Goal: Transaction & Acquisition: Purchase product/service

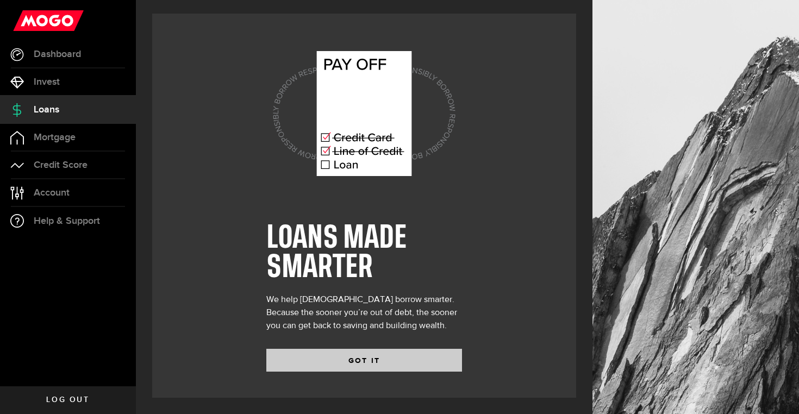
click at [367, 364] on button "GOT IT" at bounding box center [364, 360] width 196 height 23
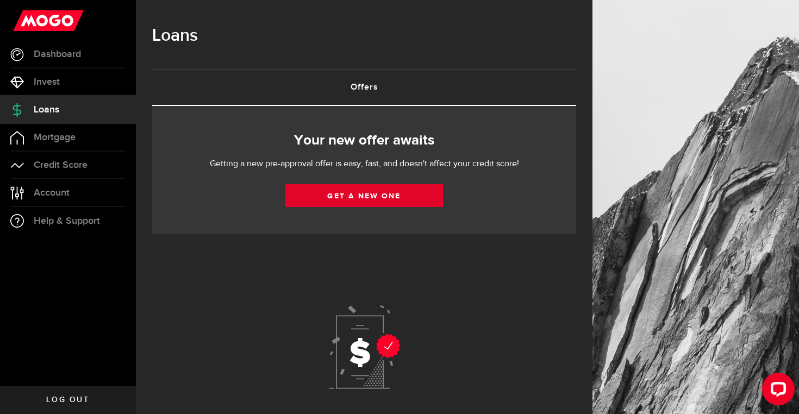
click at [368, 196] on link "Get a new one" at bounding box center [365, 195] width 158 height 23
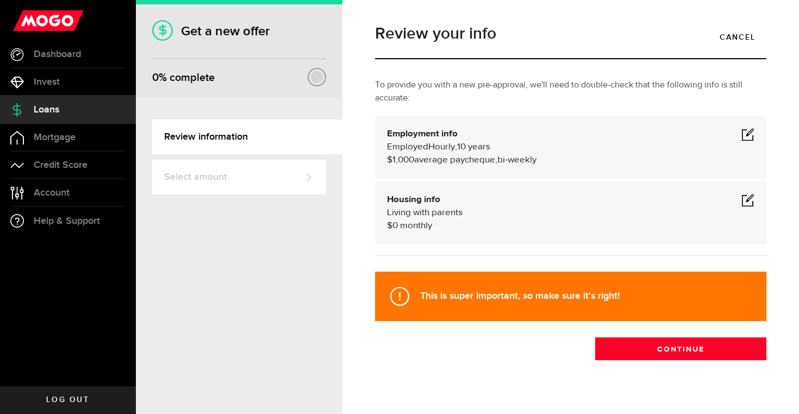
click at [747, 136] on span at bounding box center [748, 134] width 13 height 13
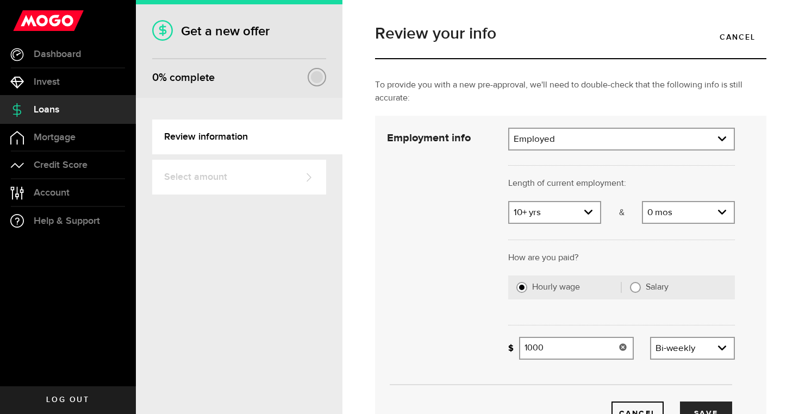
click at [554, 342] on input "1000" at bounding box center [576, 348] width 115 height 23
type input "1"
type input "1,500"
click at [708, 407] on button "Save" at bounding box center [706, 414] width 52 height 24
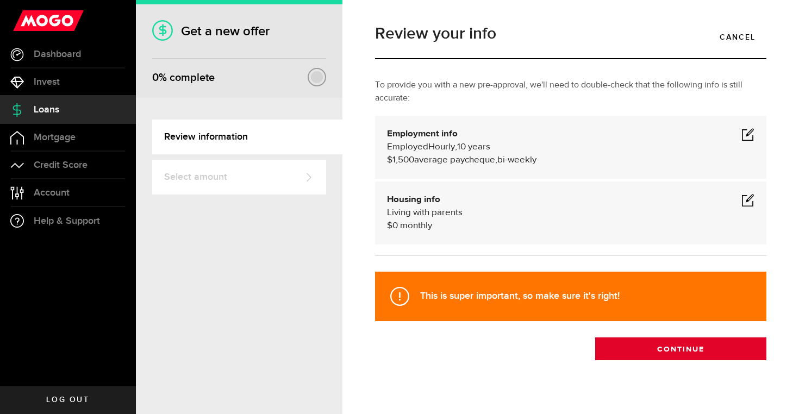
click at [685, 350] on button "Continue" at bounding box center [681, 349] width 171 height 23
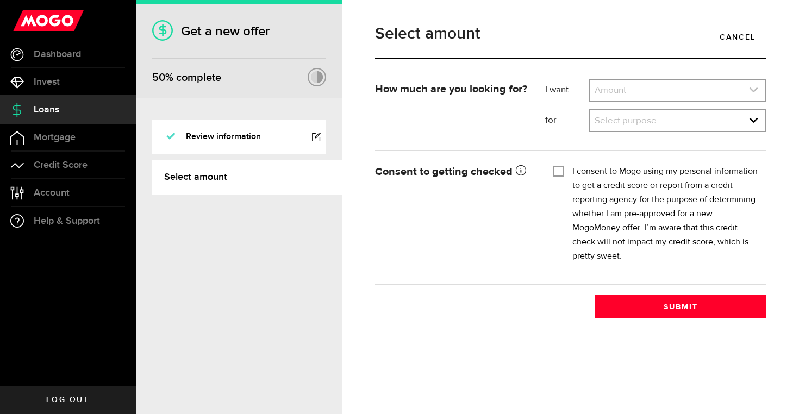
click at [634, 94] on link "expand select" at bounding box center [678, 90] width 175 height 21
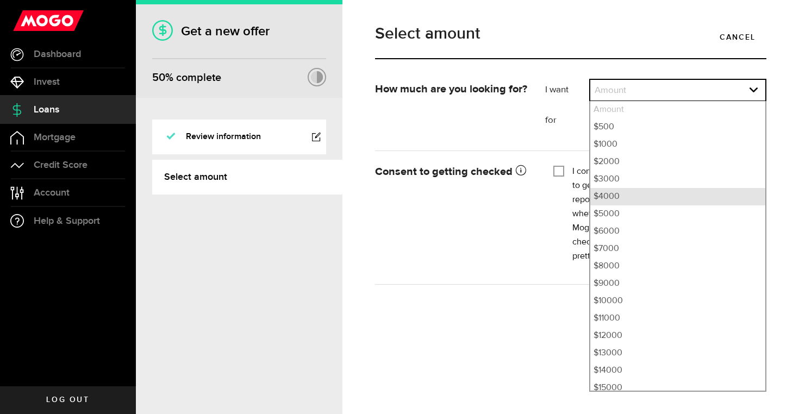
click at [614, 193] on li "$4000" at bounding box center [678, 196] width 175 height 17
select select "4000"
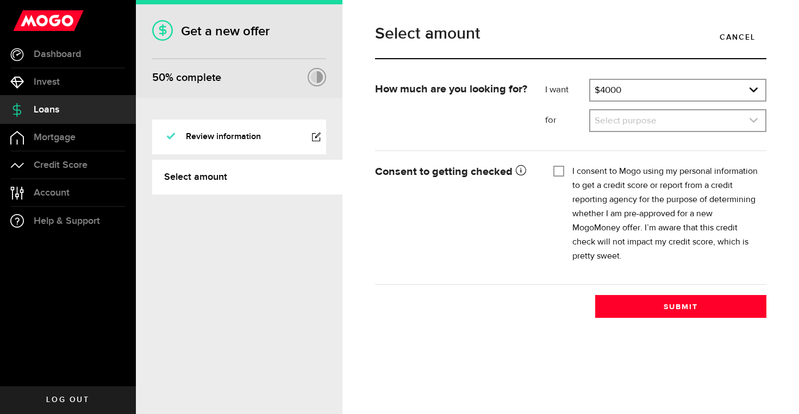
click at [629, 126] on link "expand select" at bounding box center [678, 120] width 175 height 21
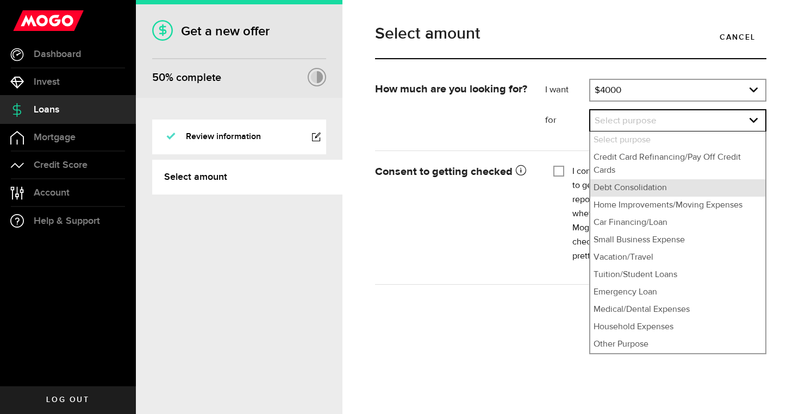
click at [628, 187] on li "Debt Consolidation" at bounding box center [678, 187] width 175 height 17
select select "Debt Consolidation"
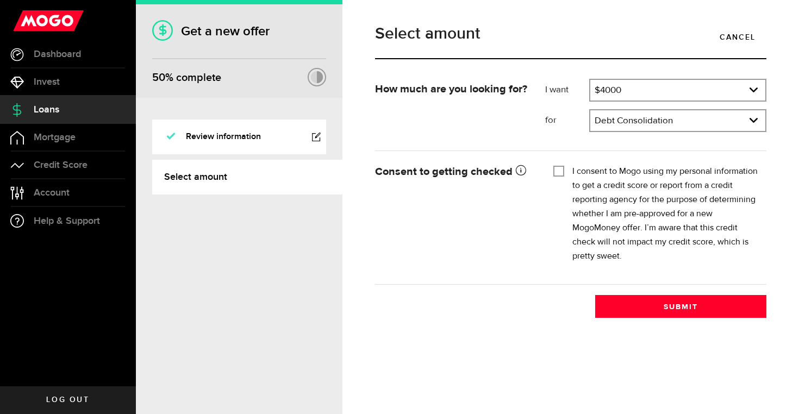
click at [560, 171] on input "I consent to Mogo using my personal information to get a credit score or report…" at bounding box center [559, 170] width 11 height 11
checkbox input "true"
click at [212, 142] on link "Review information" at bounding box center [239, 137] width 174 height 35
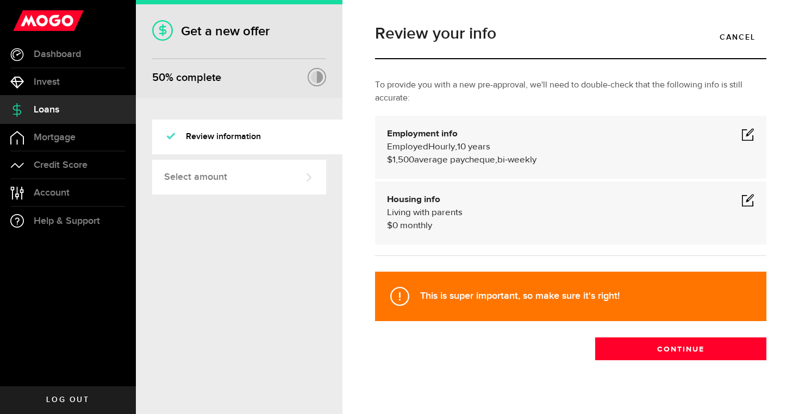
click at [244, 182] on link "Select amount" at bounding box center [239, 177] width 174 height 35
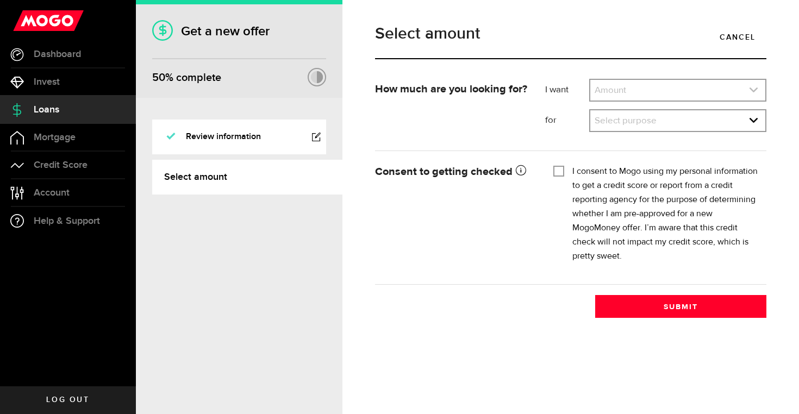
click at [640, 91] on link "expand select" at bounding box center [678, 90] width 175 height 21
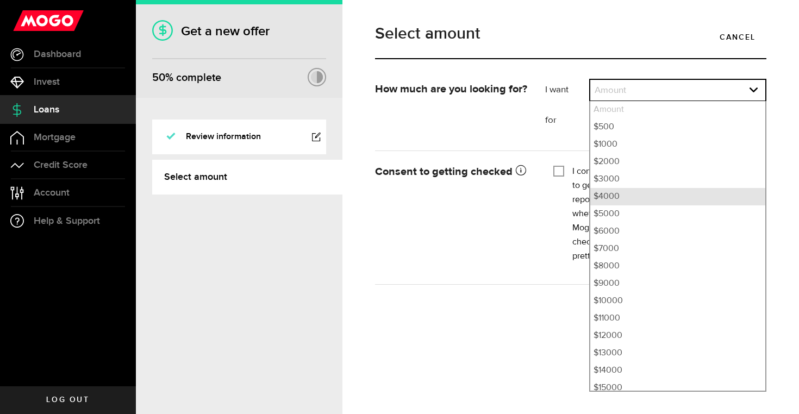
click at [609, 194] on li "$4000" at bounding box center [678, 196] width 175 height 17
select select "4000"
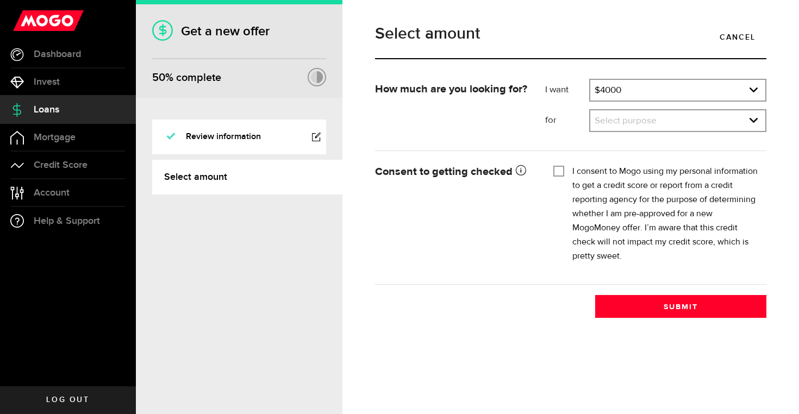
click at [562, 172] on input "I consent to Mogo using my personal information to get a credit score or report…" at bounding box center [559, 170] width 11 height 11
checkbox input "true"
click at [637, 121] on link "expand select" at bounding box center [678, 120] width 175 height 21
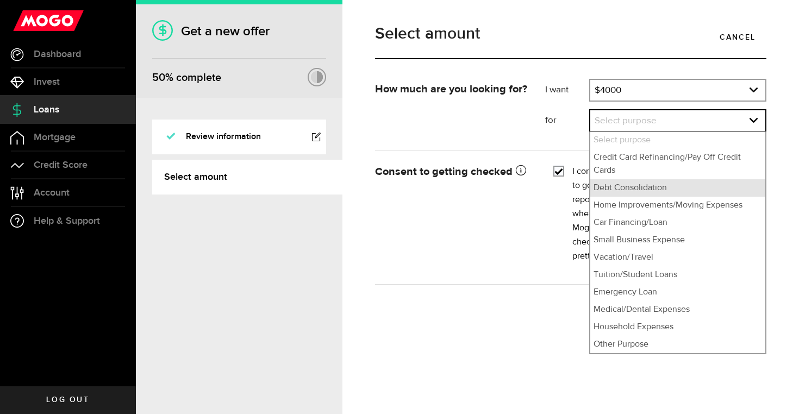
click at [634, 188] on li "Debt Consolidation" at bounding box center [678, 187] width 175 height 17
select select "Debt Consolidation"
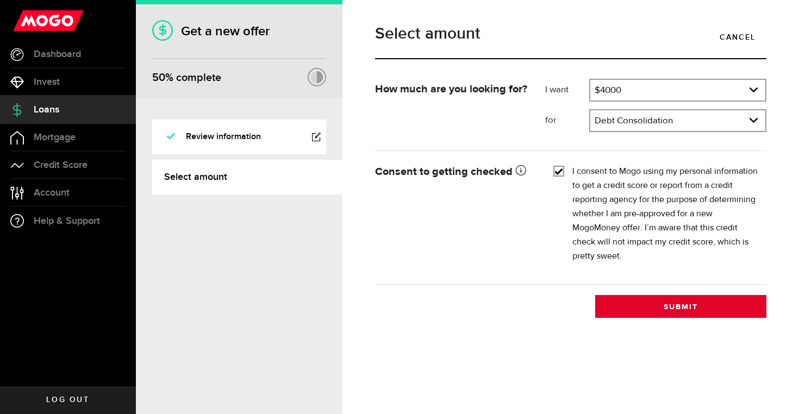
click at [691, 309] on button "Submit" at bounding box center [681, 306] width 171 height 23
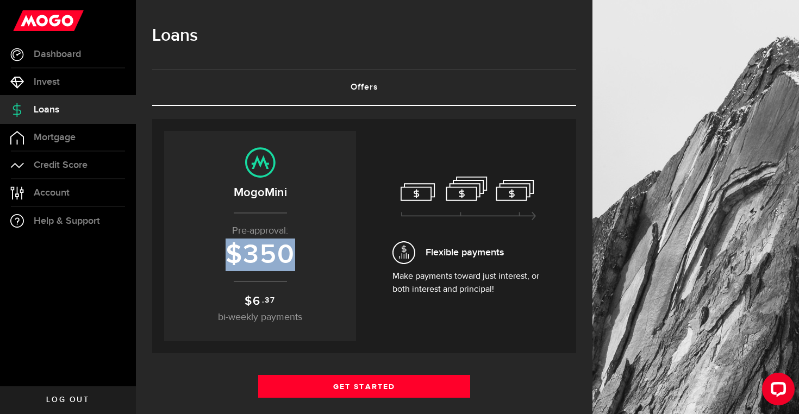
drag, startPoint x: 227, startPoint y: 263, endPoint x: 296, endPoint y: 267, distance: 69.7
click at [296, 267] on h3 "$ 350" at bounding box center [260, 255] width 170 height 30
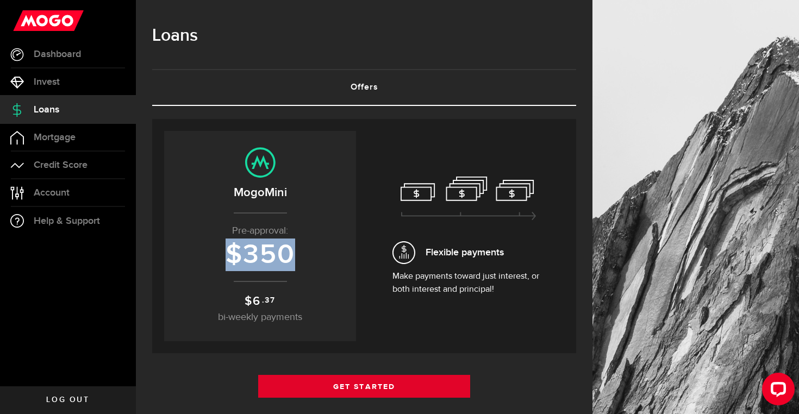
click at [370, 391] on link "Get Started" at bounding box center [364, 386] width 212 height 23
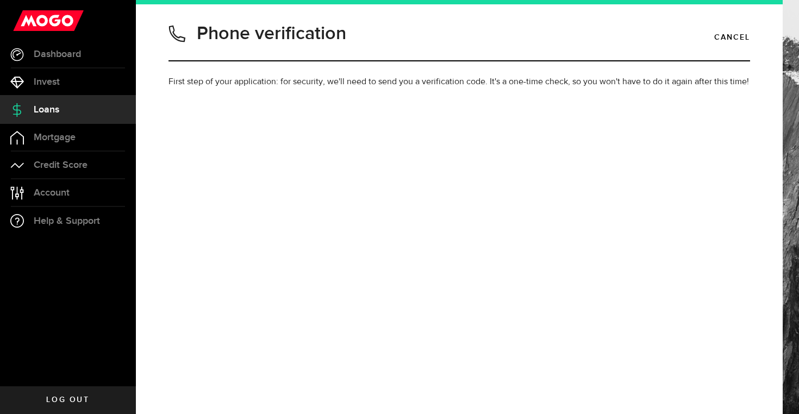
type input "5878304303"
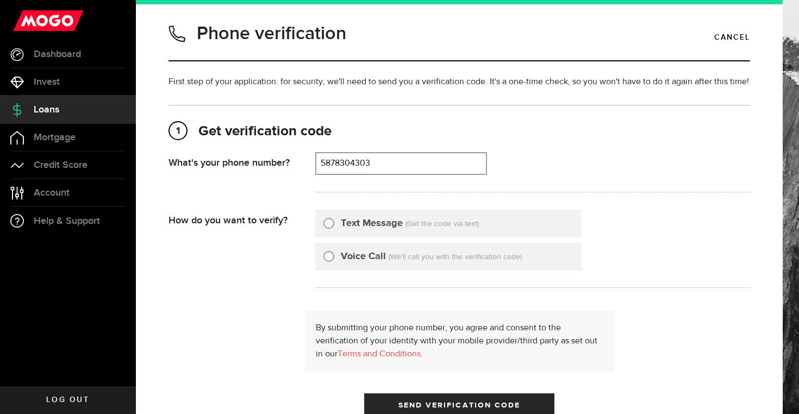
click at [362, 221] on label "Text Message" at bounding box center [372, 223] width 62 height 15
click at [334, 221] on input "Text Message" at bounding box center [329, 221] width 11 height 11
radio input "true"
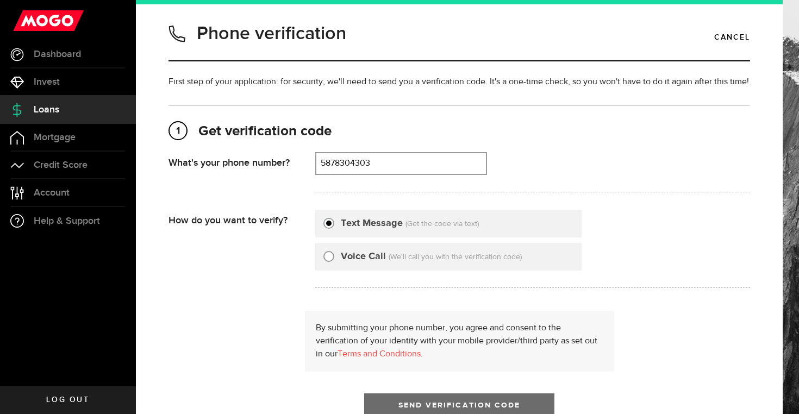
click at [439, 399] on button "Send Verification Code" at bounding box center [459, 405] width 190 height 23
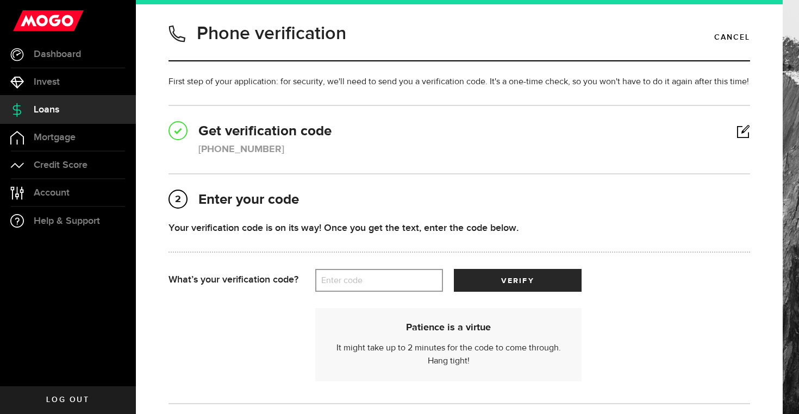
click at [401, 281] on label "Enter code" at bounding box center [379, 281] width 128 height 22
click at [401, 281] on input "Enter code" at bounding box center [379, 280] width 128 height 23
click at [50, 105] on span "Loans" at bounding box center [47, 110] width 26 height 10
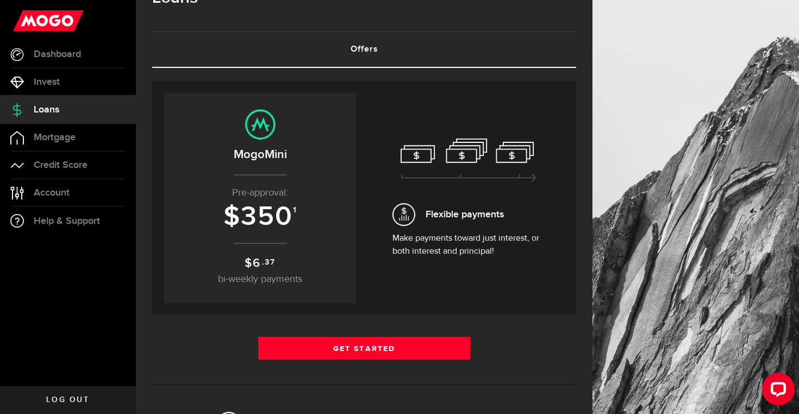
scroll to position [-1, 0]
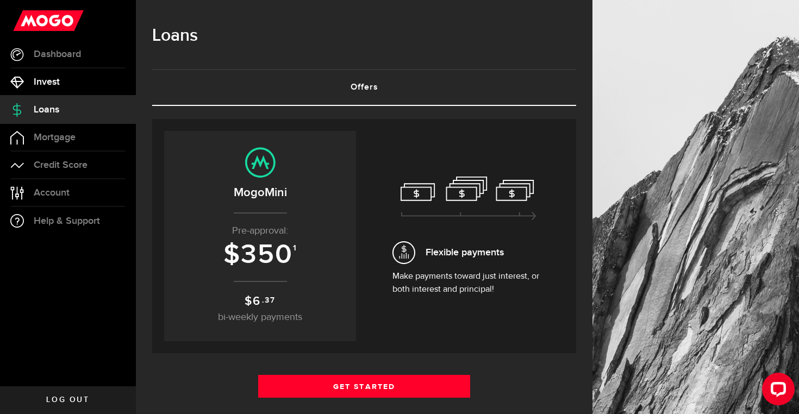
click at [63, 80] on link "Invest" at bounding box center [68, 82] width 136 height 27
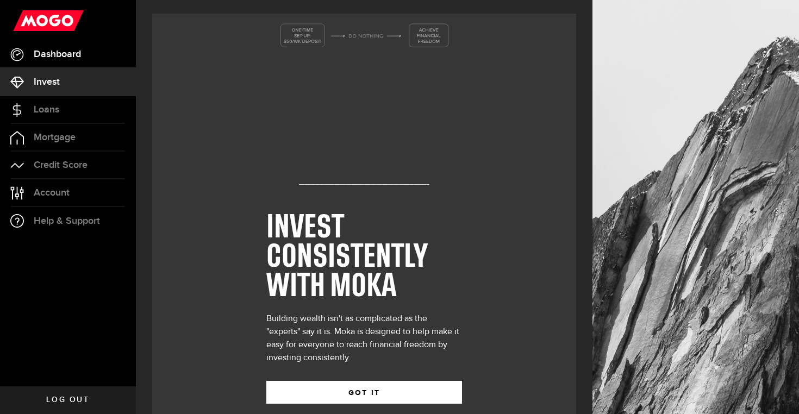
click at [69, 59] on span "Dashboard" at bounding box center [57, 54] width 47 height 10
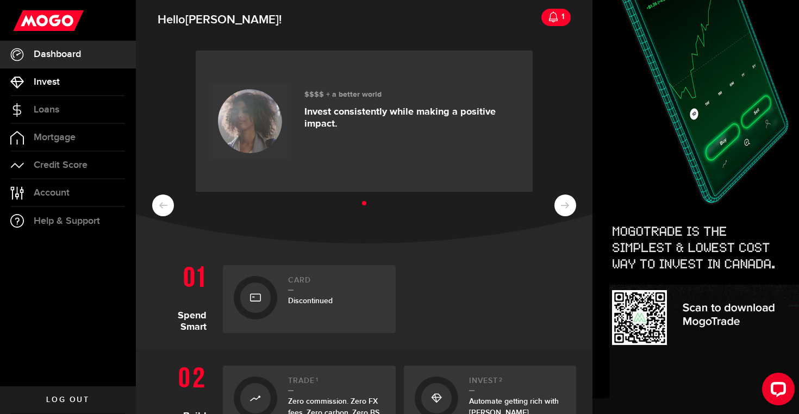
click at [89, 88] on link "Invest" at bounding box center [68, 82] width 136 height 27
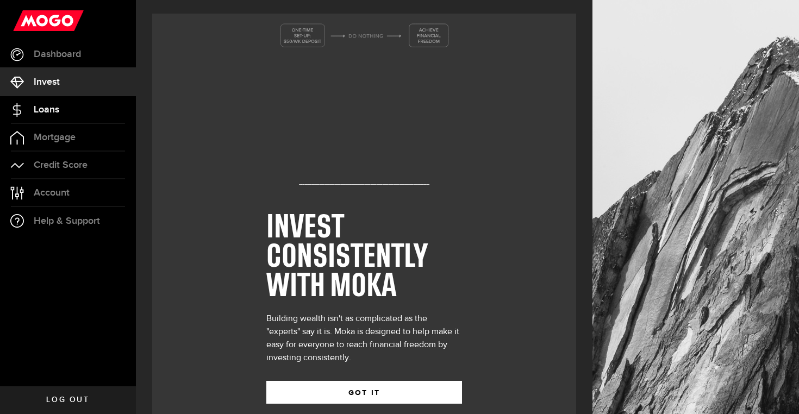
click at [75, 109] on link "Loans" at bounding box center [68, 109] width 136 height 27
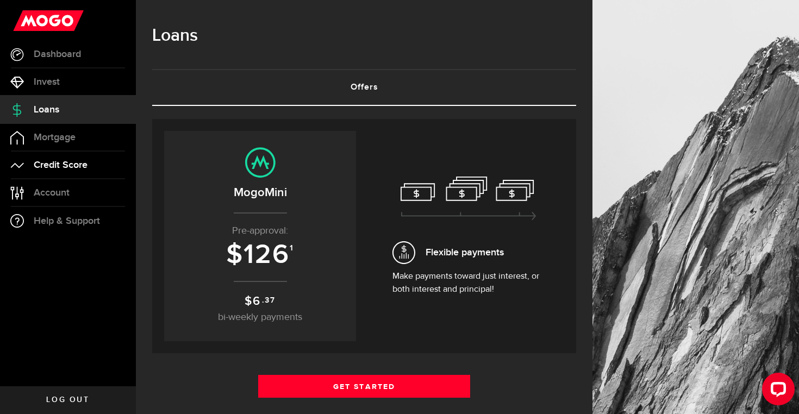
click at [78, 170] on span "Credit Score" at bounding box center [61, 165] width 54 height 10
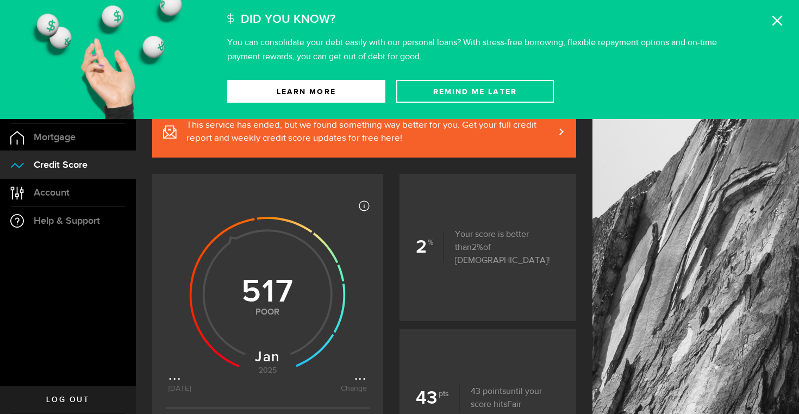
click at [779, 18] on icon at bounding box center [777, 20] width 11 height 11
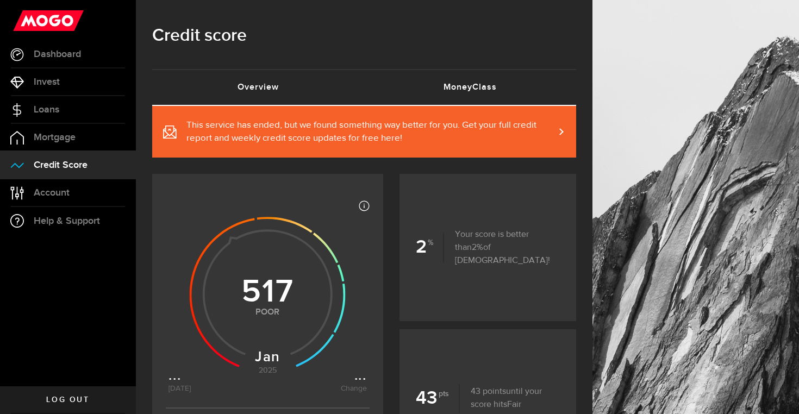
click at [483, 94] on link "MoneyClass (requires attention)" at bounding box center [470, 87] width 212 height 35
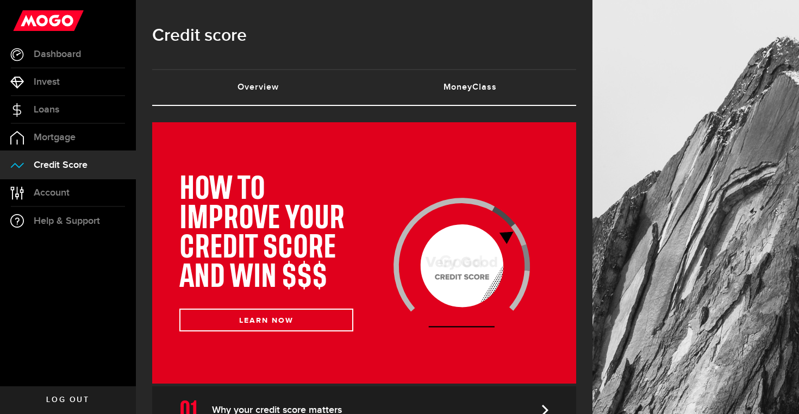
click at [315, 80] on link "Overview (requires attention)" at bounding box center [258, 87] width 212 height 35
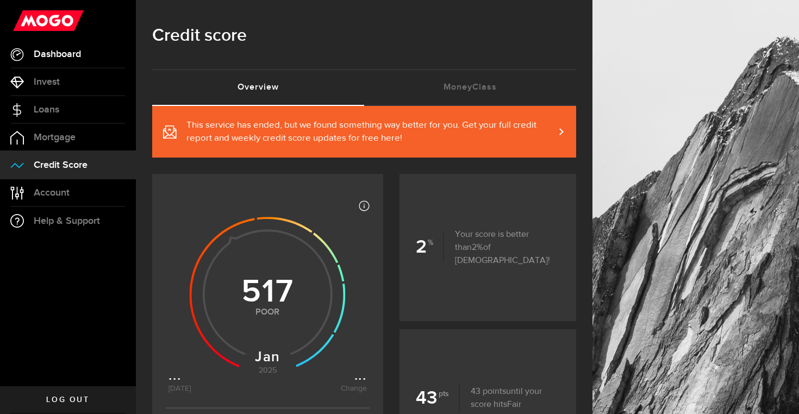
click at [64, 49] on span "Dashboard" at bounding box center [57, 54] width 47 height 10
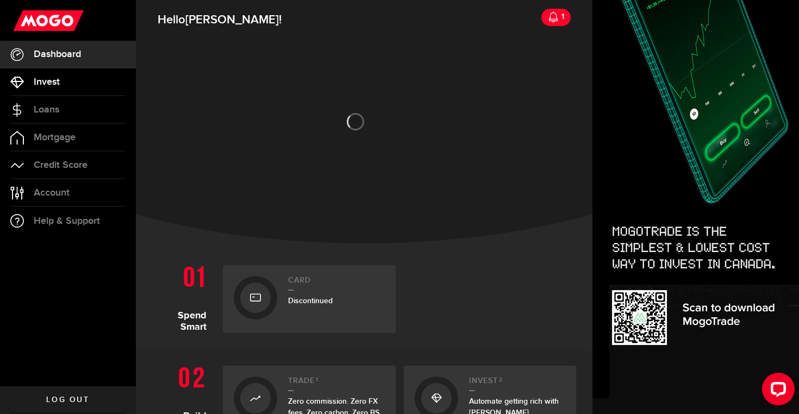
click at [51, 94] on link "Invest" at bounding box center [68, 82] width 136 height 27
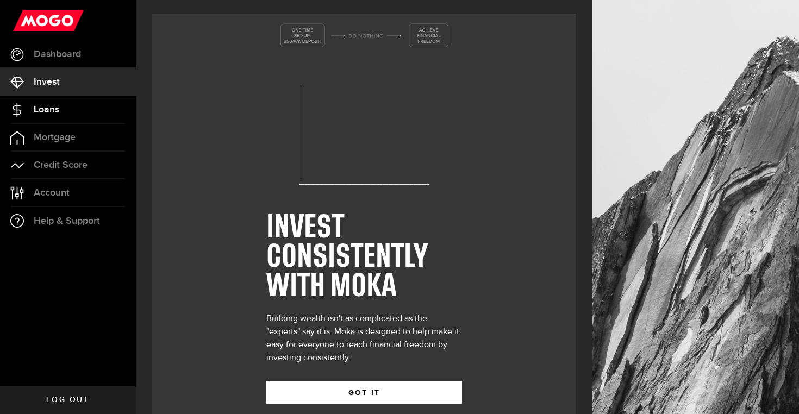
click at [52, 116] on link "Loans" at bounding box center [68, 109] width 136 height 27
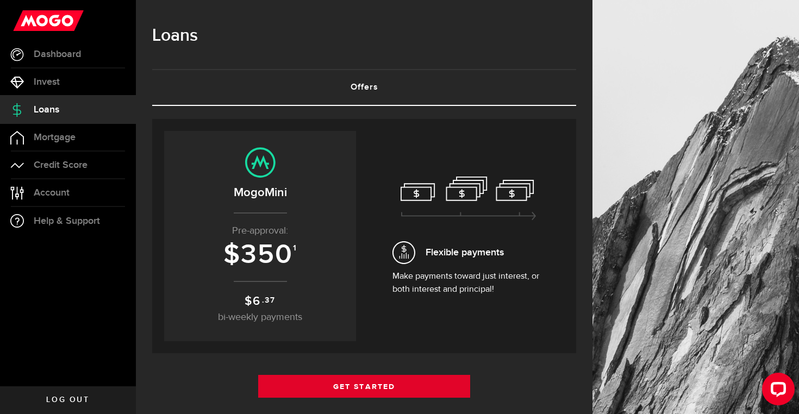
click at [364, 383] on link "Get Started" at bounding box center [364, 386] width 212 height 23
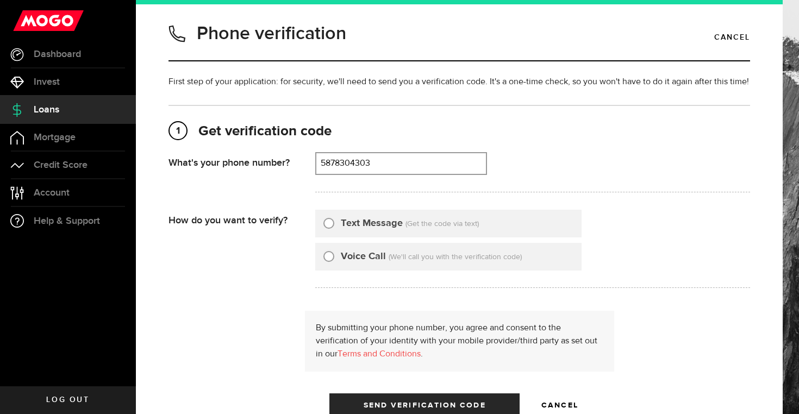
type input "5878304303"
click at [385, 220] on label "Text Message" at bounding box center [372, 223] width 62 height 15
click at [334, 220] on input "Text Message" at bounding box center [329, 221] width 11 height 11
radio input "true"
click at [658, 234] on div "Text Message (Get the code via text) Voice Call (We'll call you with the verifi…" at bounding box center [532, 249] width 435 height 78
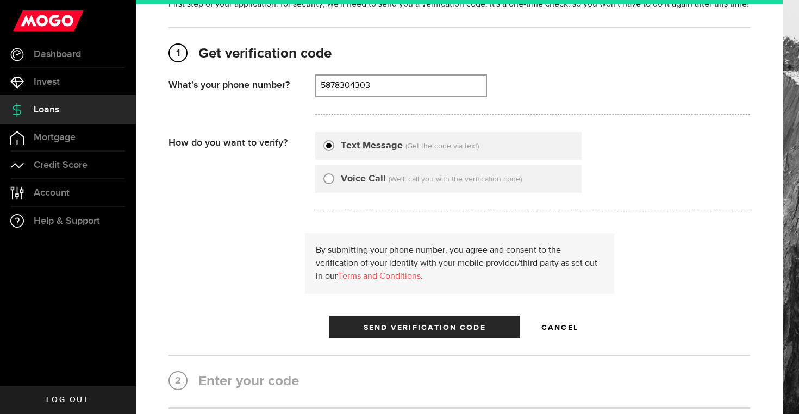
scroll to position [152, 0]
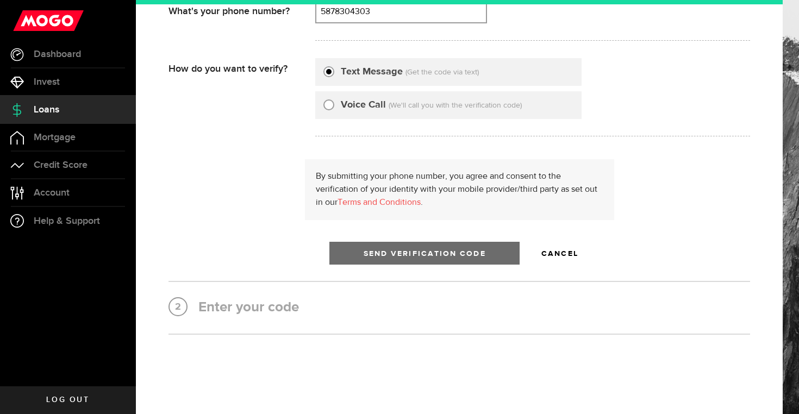
click at [474, 250] on span "Send Verification Code" at bounding box center [425, 254] width 122 height 8
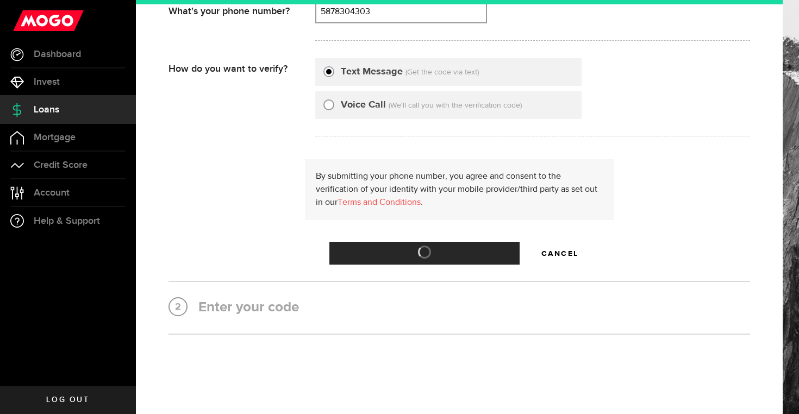
scroll to position [0, 0]
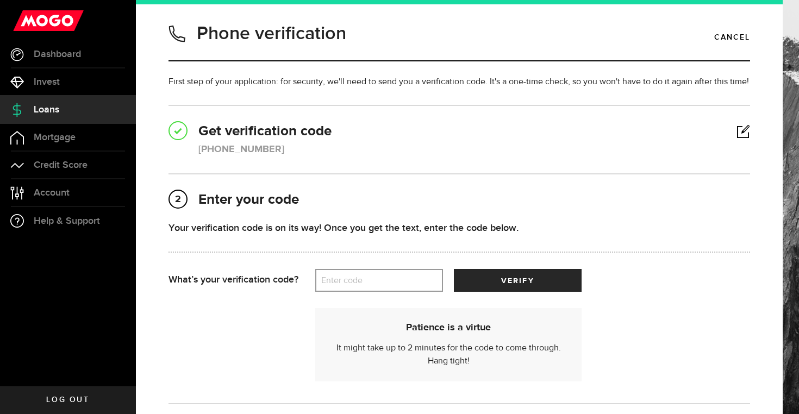
click at [383, 281] on label "Enter code" at bounding box center [379, 281] width 128 height 22
click at [383, 281] on input "Enter code" at bounding box center [379, 280] width 128 height 23
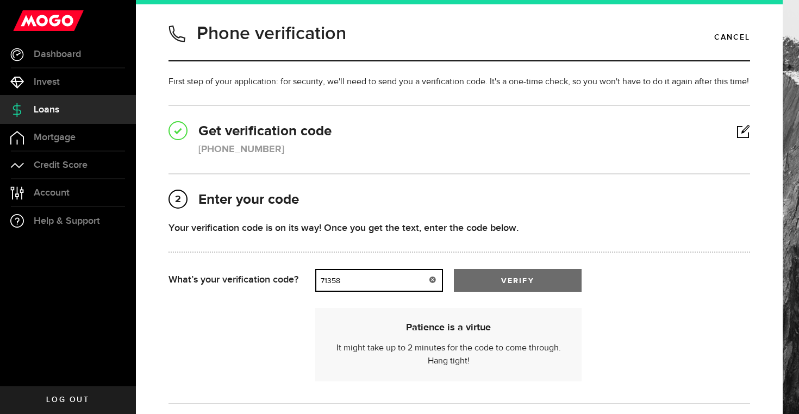
type input "71358"
click at [529, 277] on span "verify" at bounding box center [517, 281] width 33 height 8
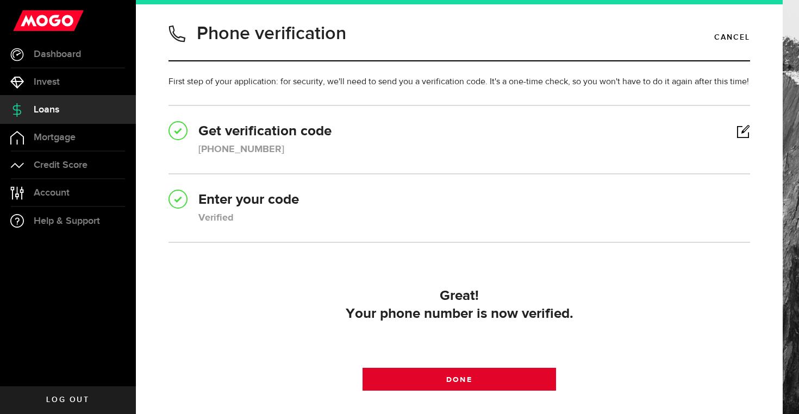
click at [471, 378] on span "Done" at bounding box center [460, 380] width 26 height 8
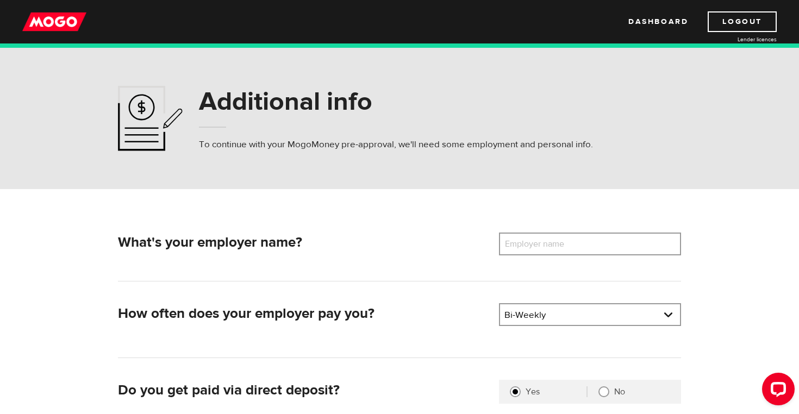
click at [734, 213] on div "What's your employer name? Employer name Please enter your employer's name How …" at bounding box center [400, 375] width 696 height 372
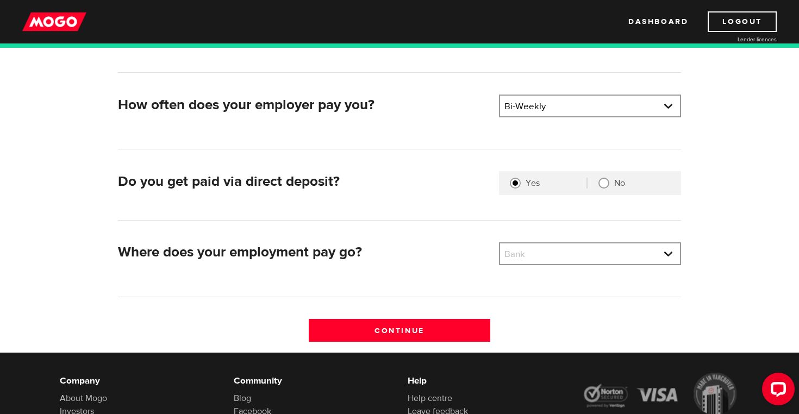
scroll to position [210, 0]
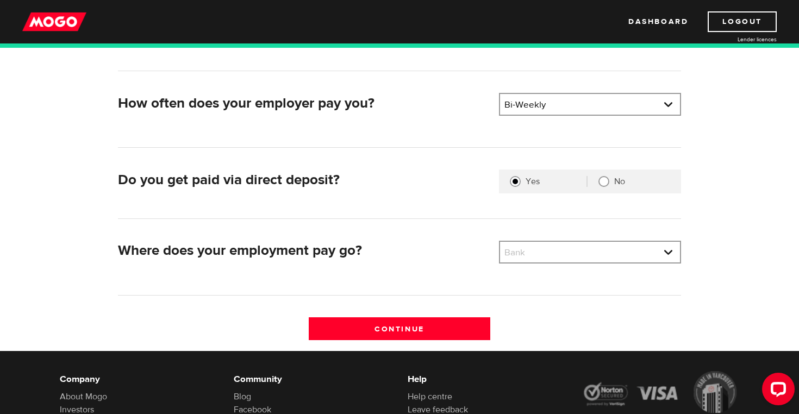
click at [576, 241] on div "Bank Bank BMO / Bank of Montreal CIBC / Canadian Imperial Bank of Commerce CWB …" at bounding box center [590, 252] width 182 height 23
click at [575, 254] on link at bounding box center [590, 252] width 180 height 21
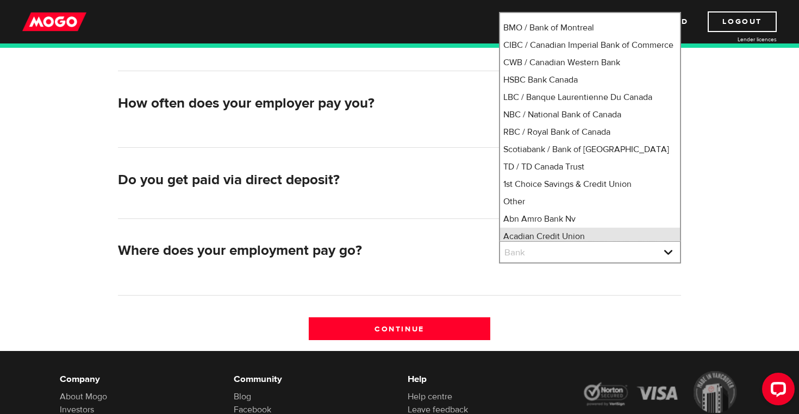
scroll to position [134, 0]
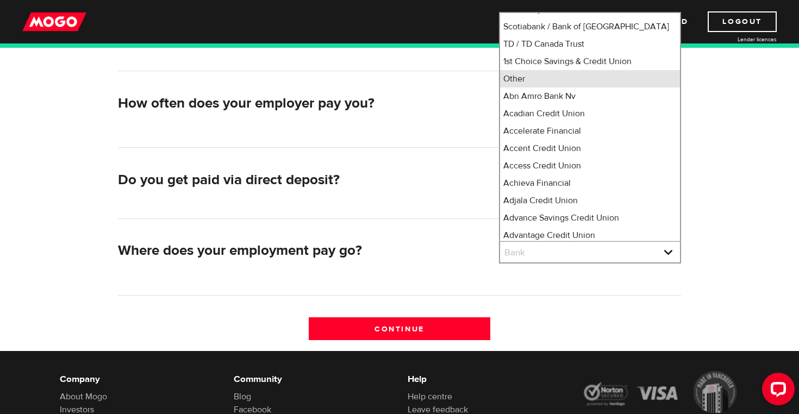
click at [552, 88] on li "Other" at bounding box center [590, 78] width 180 height 17
select select "0"
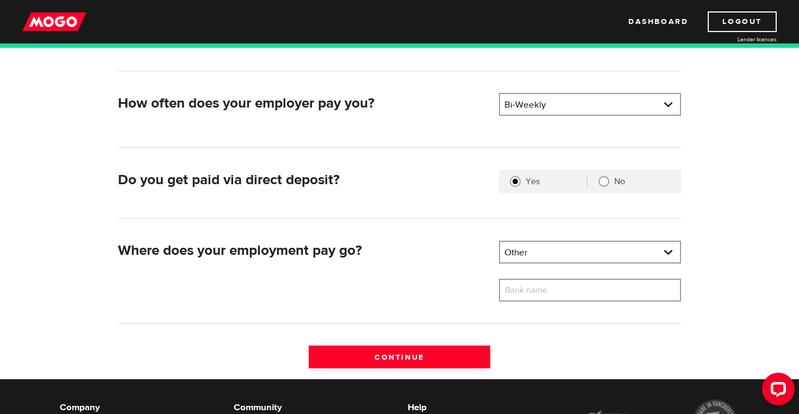
click at [517, 293] on label "Bank name" at bounding box center [534, 290] width 71 height 23
click at [517, 293] on input "Bank name" at bounding box center [590, 290] width 182 height 23
type input "PC Financial"
click at [724, 125] on div "What's your employer name? Employer name Please enter your employer's name How …" at bounding box center [400, 179] width 696 height 400
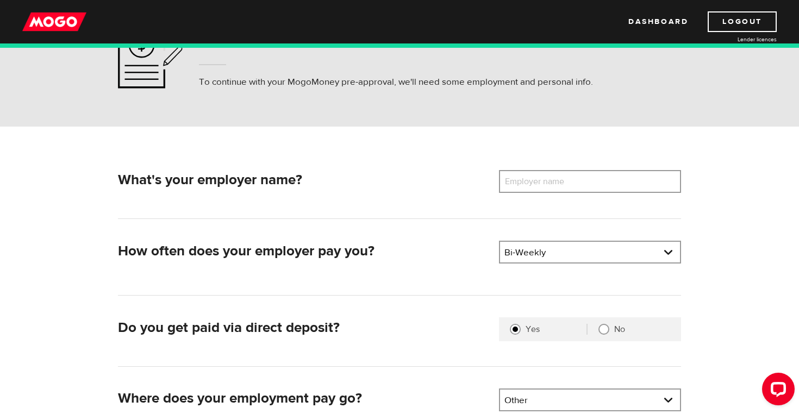
scroll to position [62, 0]
click at [588, 176] on input "Employer name" at bounding box center [590, 182] width 182 height 23
type input "Mc Donalds"
click at [703, 219] on div "What's your employer name? Employer name Please enter your employer's name Mc D…" at bounding box center [400, 327] width 696 height 400
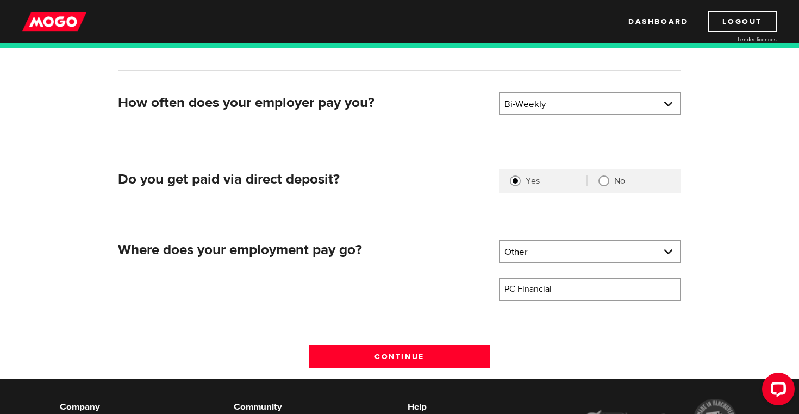
scroll to position [231, 0]
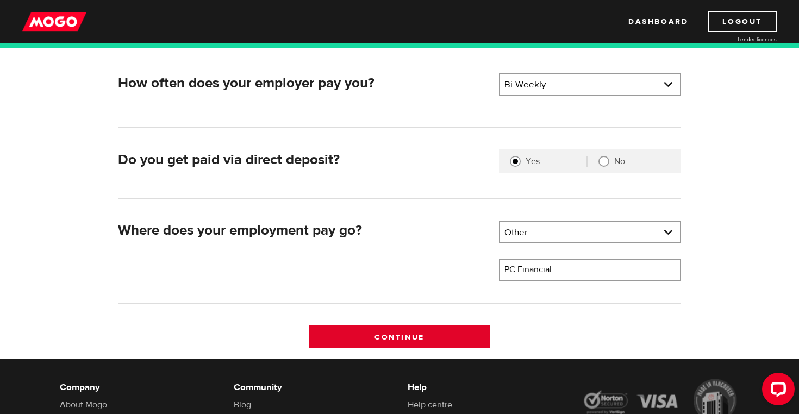
click at [448, 339] on input "Continue" at bounding box center [400, 337] width 182 height 23
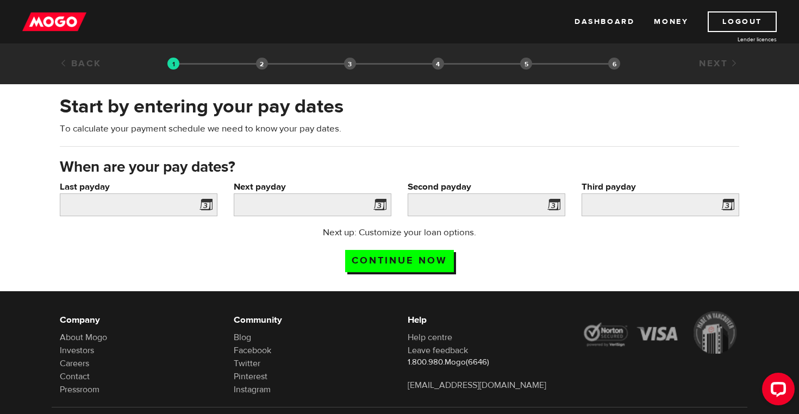
click at [212, 204] on span at bounding box center [204, 206] width 16 height 17
click at [201, 206] on span at bounding box center [204, 206] width 16 height 17
click at [432, 262] on input "Continue now" at bounding box center [399, 261] width 109 height 22
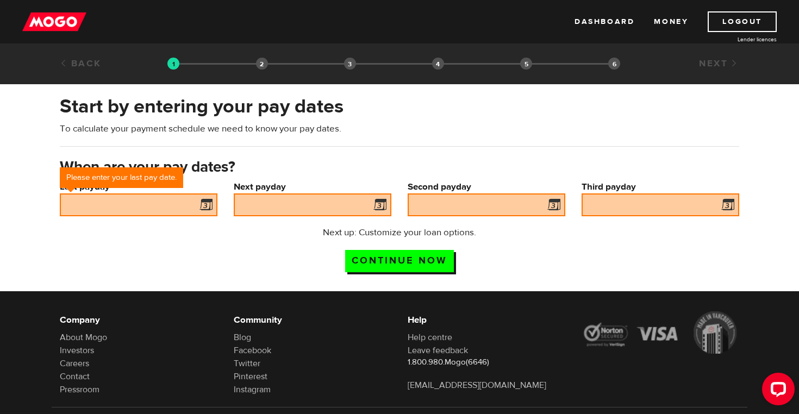
click at [212, 206] on span at bounding box center [204, 206] width 16 height 17
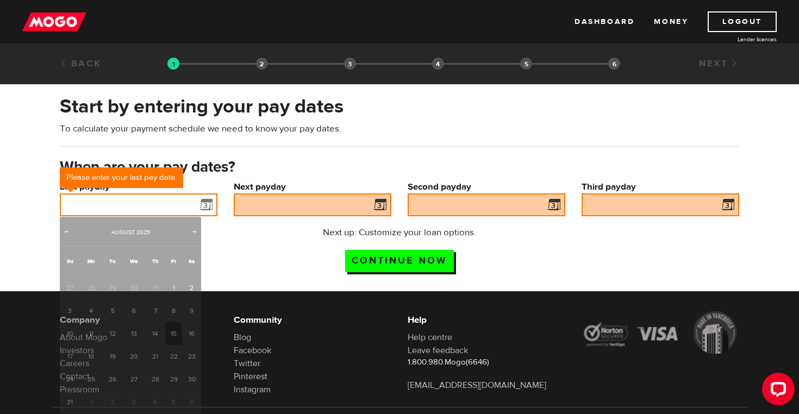
click at [156, 206] on input "Last payday" at bounding box center [139, 205] width 158 height 23
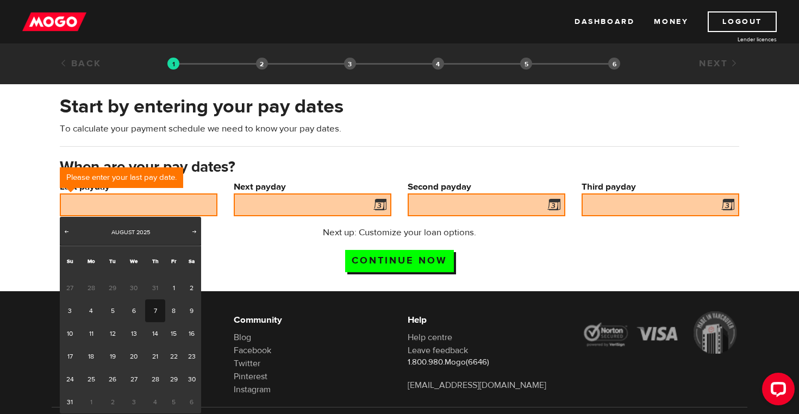
click at [156, 312] on link "7" at bounding box center [155, 311] width 20 height 23
type input "2025/08/07"
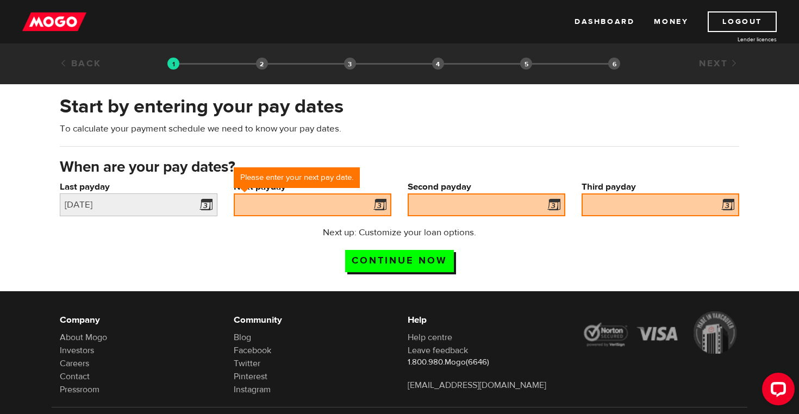
click at [382, 208] on span at bounding box center [378, 206] width 16 height 17
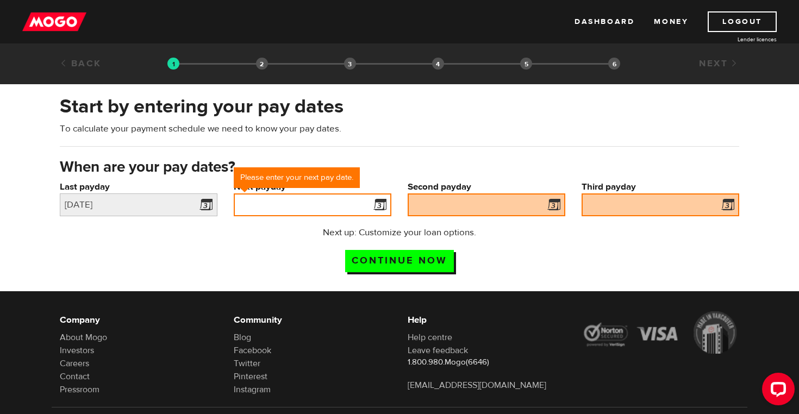
click at [367, 205] on input "Next payday" at bounding box center [313, 205] width 158 height 23
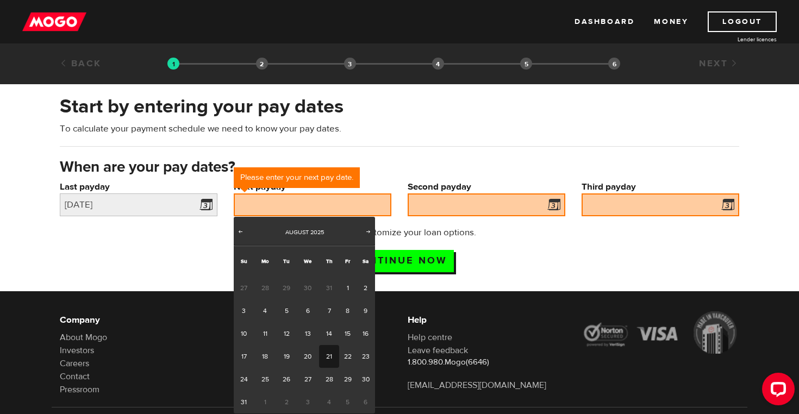
click at [329, 356] on link "21" at bounding box center [329, 356] width 20 height 23
type input "2025/08/21"
type input "2025/9/4"
type input "2025/9/18"
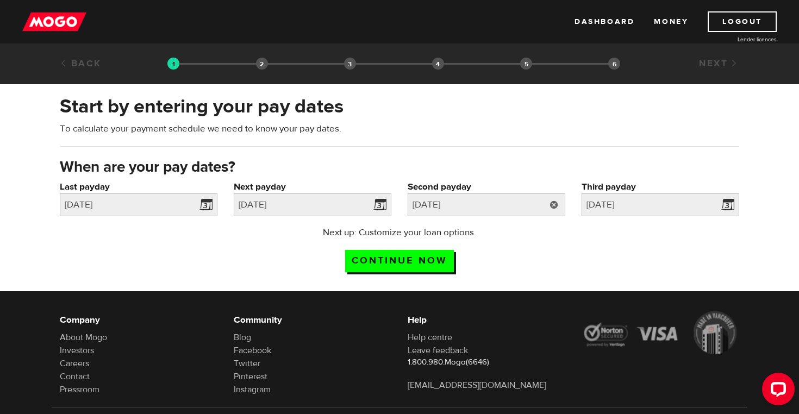
click at [551, 206] on link at bounding box center [554, 205] width 22 height 23
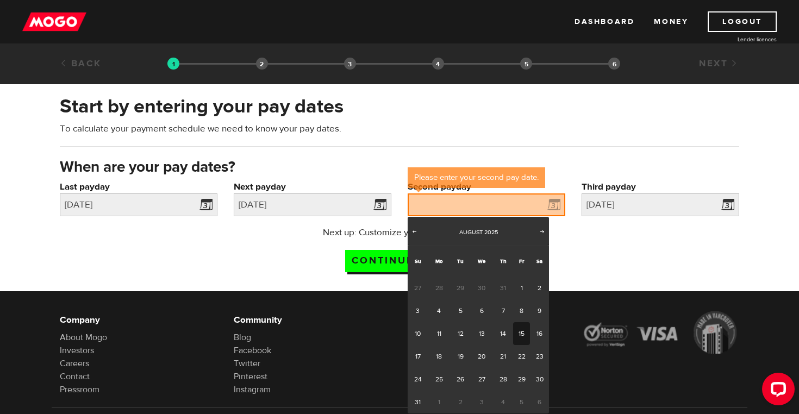
click at [523, 333] on link "15" at bounding box center [521, 334] width 17 height 23
type input "2025/08/15"
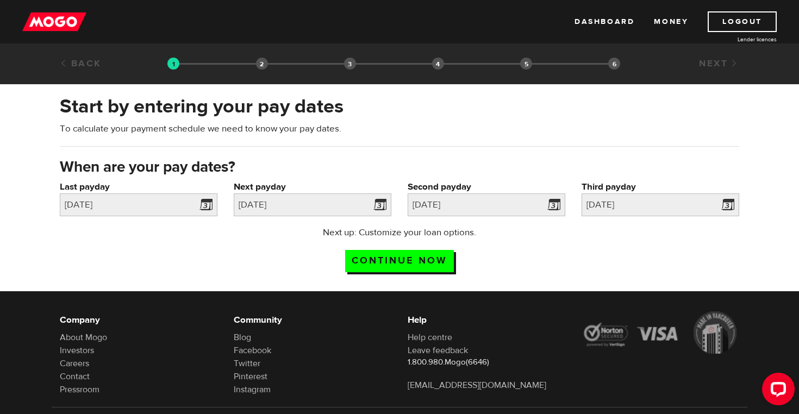
click at [570, 258] on div "Next up: Customize your loan options. Continue now" at bounding box center [400, 253] width 696 height 54
click at [551, 212] on link at bounding box center [554, 205] width 22 height 23
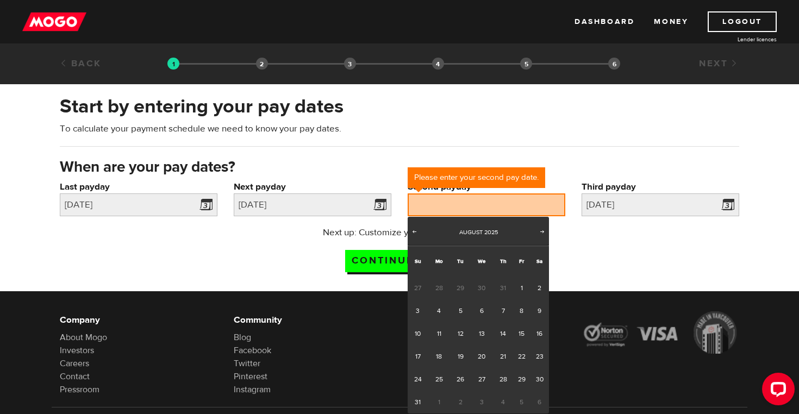
click at [503, 403] on span "4" at bounding box center [503, 402] width 20 height 23
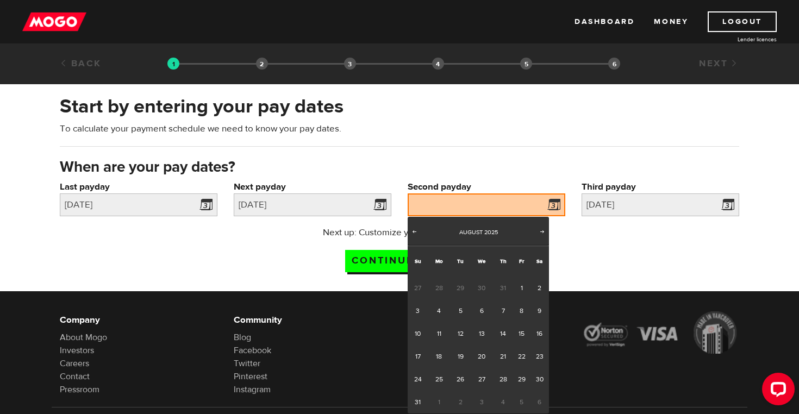
click at [499, 399] on span "4" at bounding box center [503, 402] width 20 height 23
click at [539, 234] on span "Next" at bounding box center [542, 231] width 9 height 9
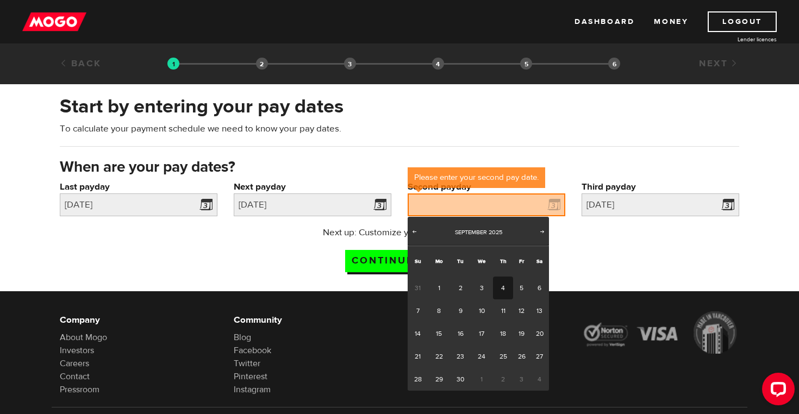
click at [504, 287] on link "4" at bounding box center [503, 288] width 20 height 23
type input "2025/09/04"
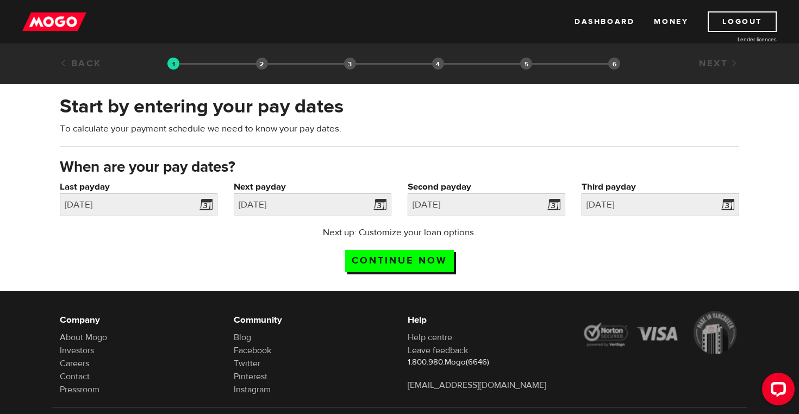
click at [561, 255] on div "Next up: Customize your loan options. Continue now" at bounding box center [400, 253] width 696 height 54
click at [426, 254] on input "Continue now" at bounding box center [399, 261] width 109 height 22
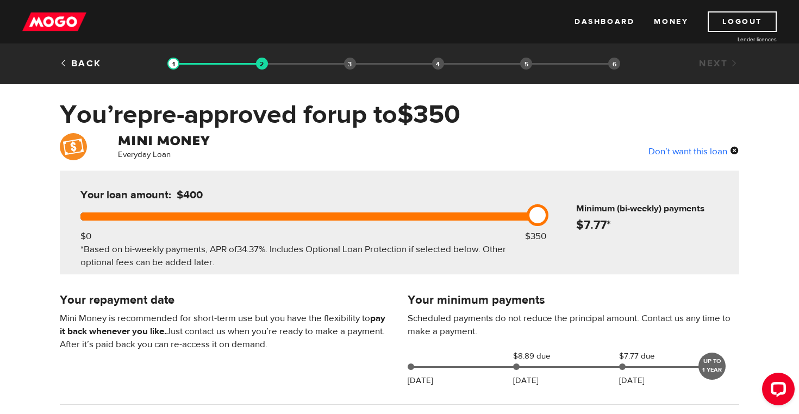
drag, startPoint x: 531, startPoint y: 224, endPoint x: 475, endPoint y: 234, distance: 57.4
click at [475, 237] on div "Your loan amount: $400 $0 $350 *Based on bi-weekly payments, APR of 34.37% . In…" at bounding box center [306, 223] width 485 height 104
click at [547, 147] on div "Everyday Loan Don’t want this loan" at bounding box center [400, 147] width 696 height 29
click at [544, 190] on div "Your loan amount: $400 $0 $350 *Based on bi-weekly payments, APR of 34.37% . In…" at bounding box center [306, 223] width 485 height 104
click at [257, 187] on div "Your loan amount: $400 $0 $350 *Based on bi-weekly payments, APR of 34.37% . In…" at bounding box center [306, 223] width 485 height 104
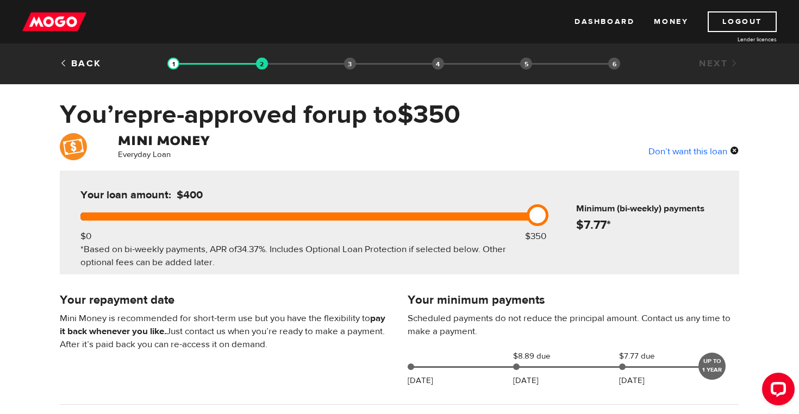
click at [532, 333] on p "Scheduled payments do not reduce the principal amount. Contact us any time to m…" at bounding box center [574, 325] width 332 height 26
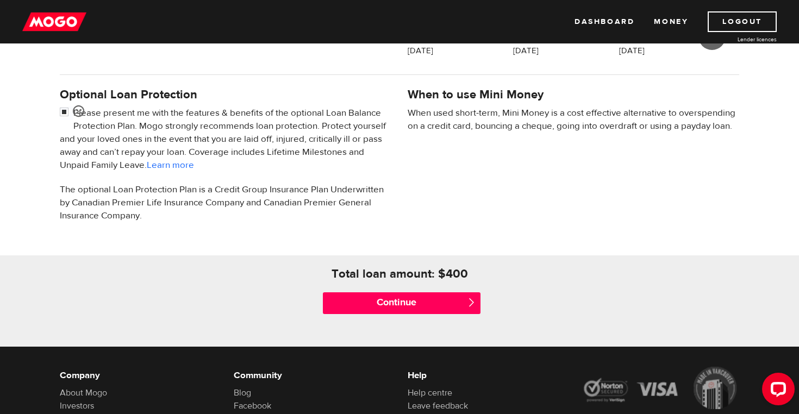
scroll to position [334, 0]
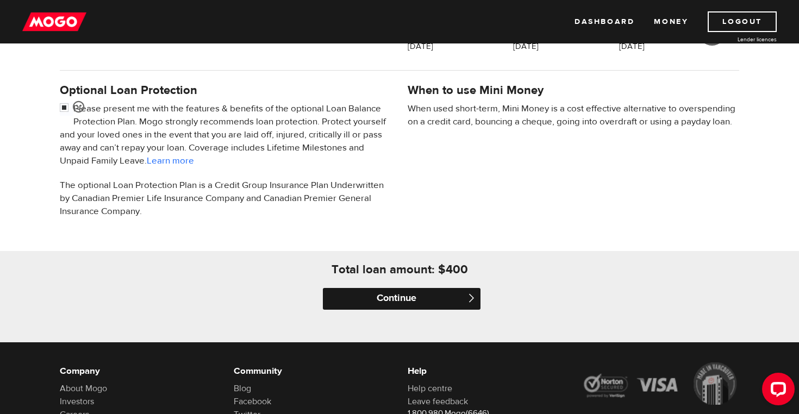
click at [442, 301] on input "Continue" at bounding box center [402, 299] width 158 height 22
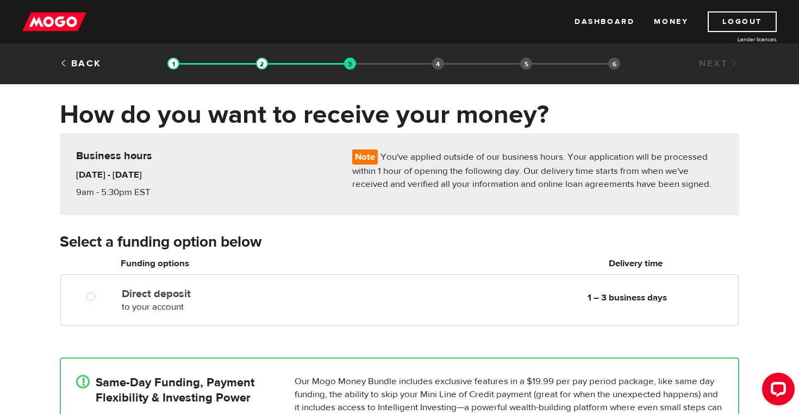
radio input "true"
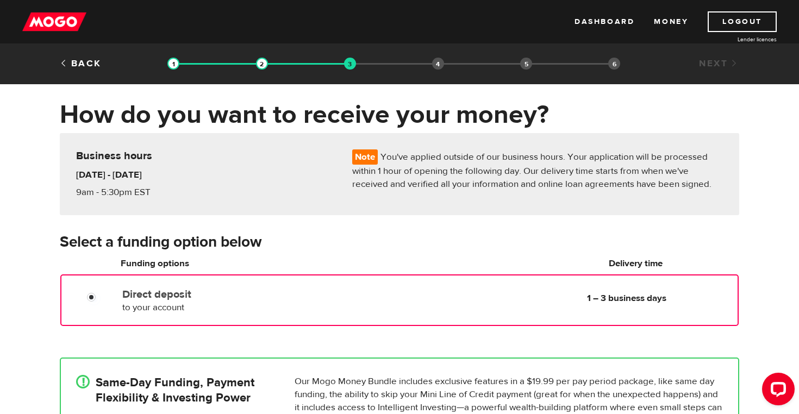
click at [442, 301] on div "Direct deposit to your account Delivery in 1 – 3 business days 1 – 3 business d…" at bounding box center [428, 299] width 620 height 30
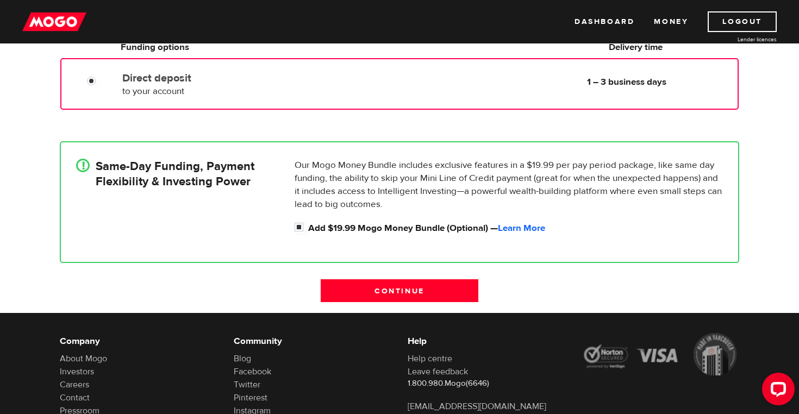
scroll to position [221, 0]
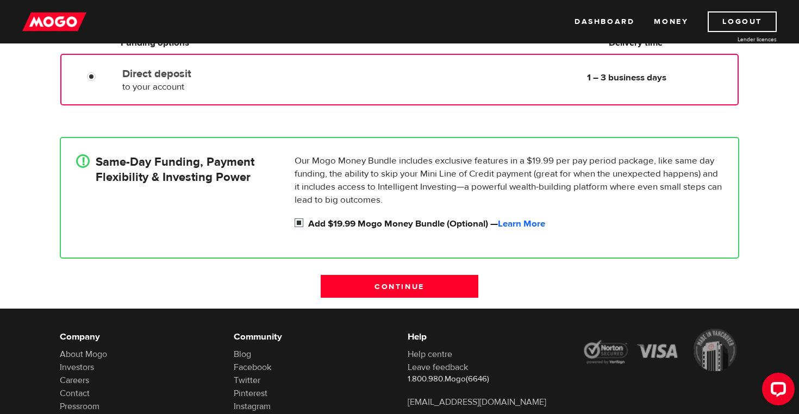
click at [299, 222] on input "Add $19.99 Mogo Money Bundle (Optional) — Learn More" at bounding box center [302, 225] width 14 height 14
checkbox input "false"
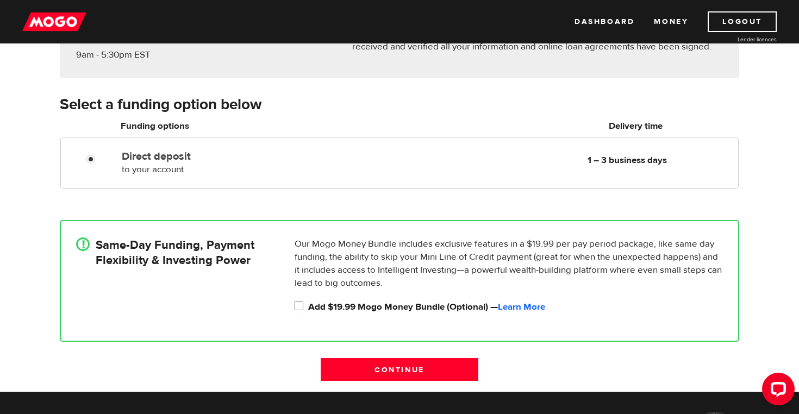
scroll to position [139, 0]
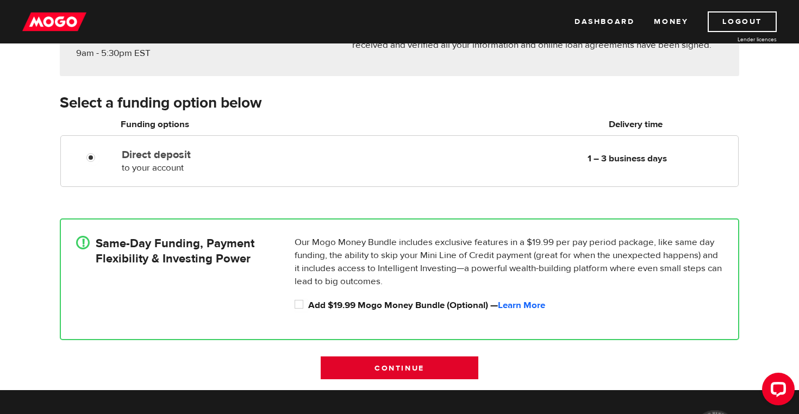
click at [372, 365] on input "Continue" at bounding box center [400, 368] width 158 height 23
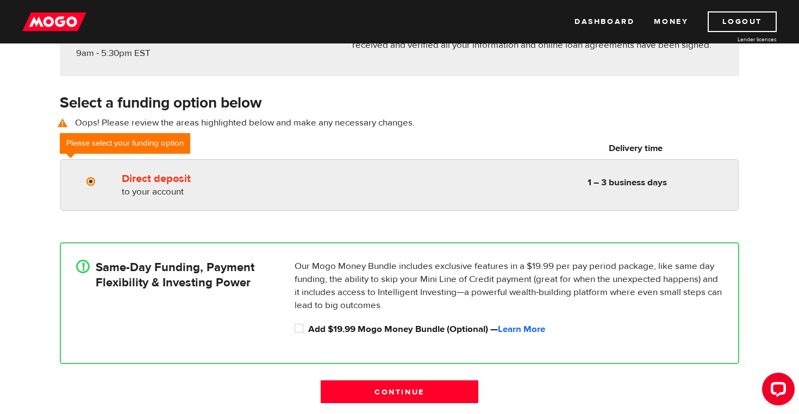
radio input "true"
click at [149, 199] on div "Direct deposit to your account Delivery in 1 – 3 business days 1 – 3 business d…" at bounding box center [399, 185] width 679 height 52
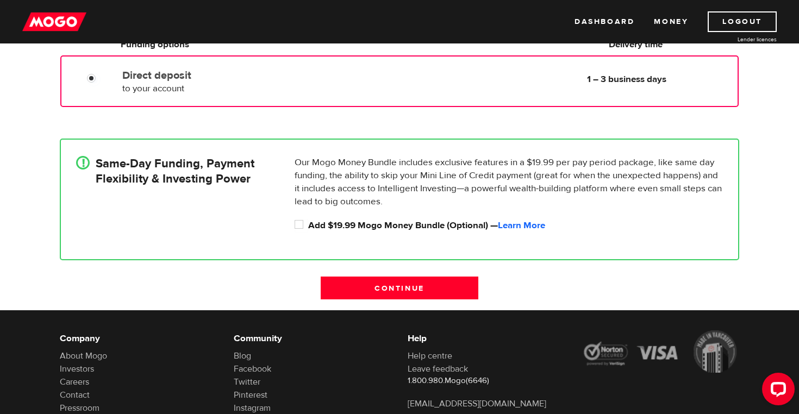
scroll to position [267, 0]
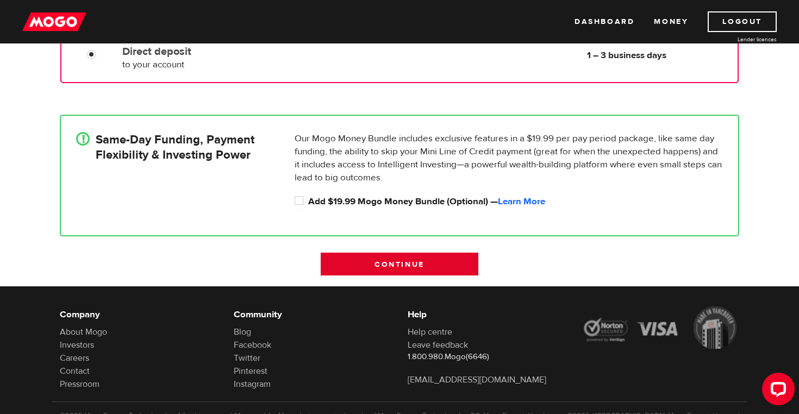
click at [349, 259] on input "Continue" at bounding box center [400, 264] width 158 height 23
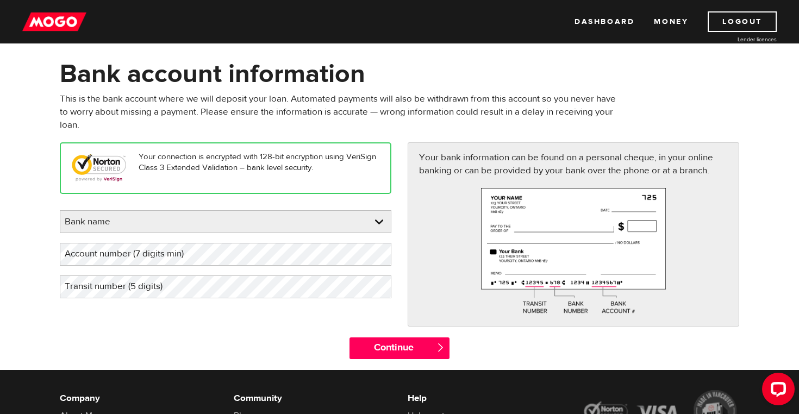
scroll to position [41, 0]
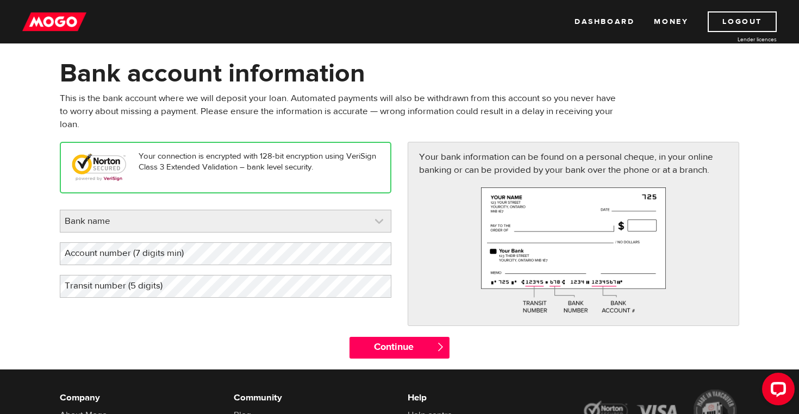
click at [354, 225] on link at bounding box center [225, 221] width 331 height 22
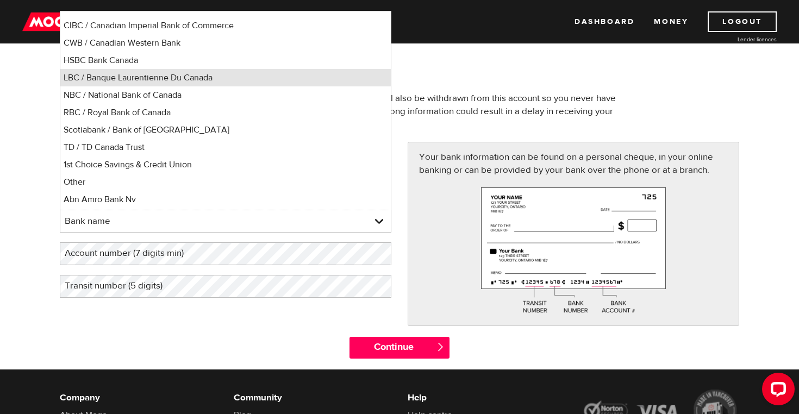
scroll to position [30, 0]
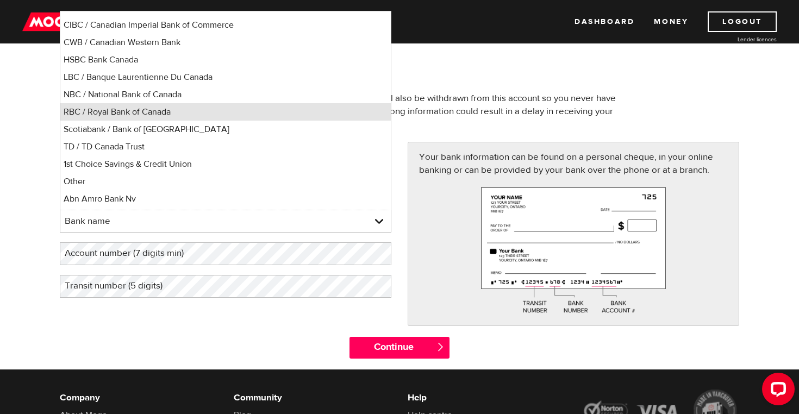
click at [324, 110] on li "RBC / Royal Bank of Canada" at bounding box center [225, 111] width 331 height 17
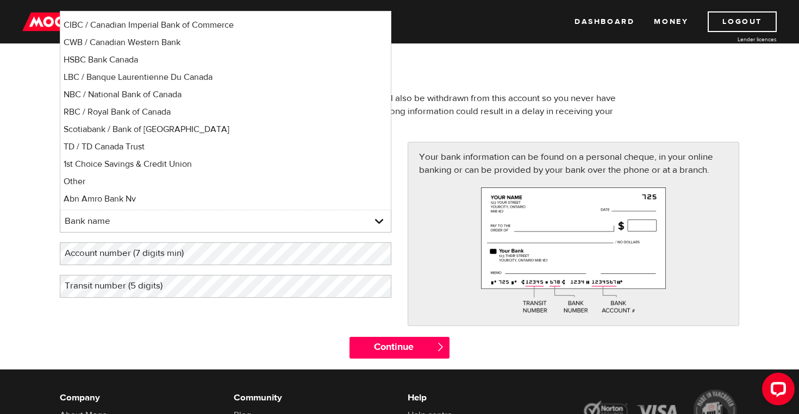
select select "8"
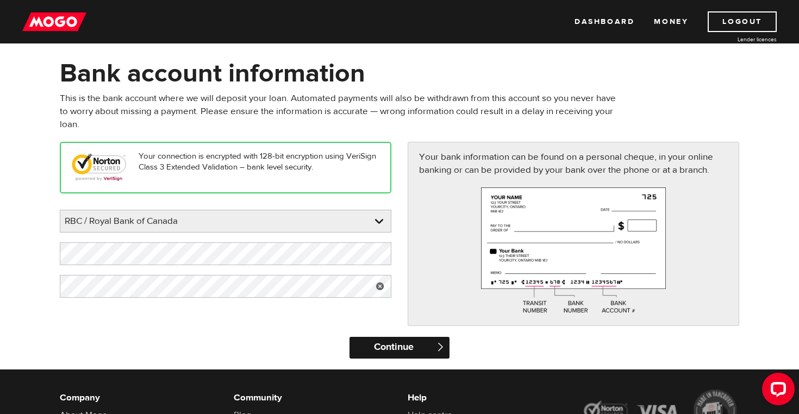
click at [373, 347] on input "Continue" at bounding box center [400, 348] width 100 height 22
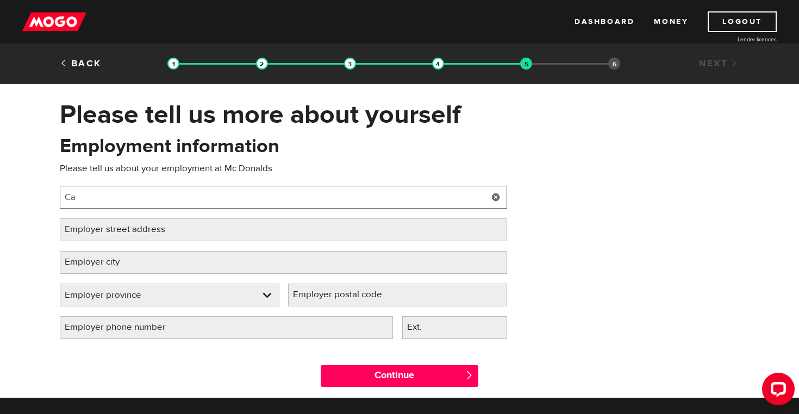
type input "C"
type input "T"
type input "Cashier/Trainer"
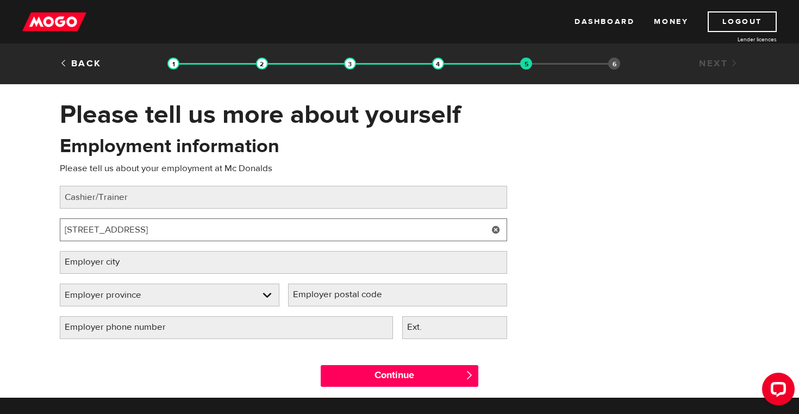
type input "[STREET_ADDRESS]"
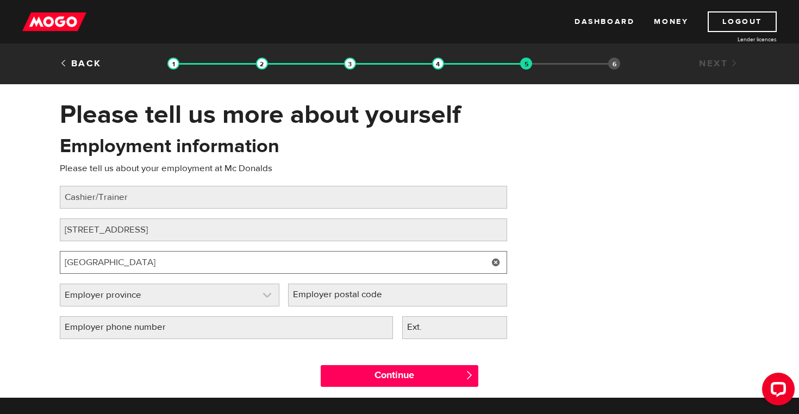
type input "[GEOGRAPHIC_DATA]"
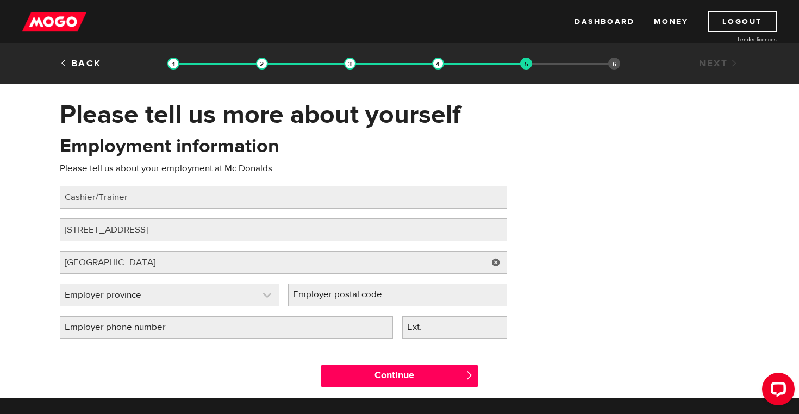
click at [228, 298] on link at bounding box center [169, 295] width 219 height 22
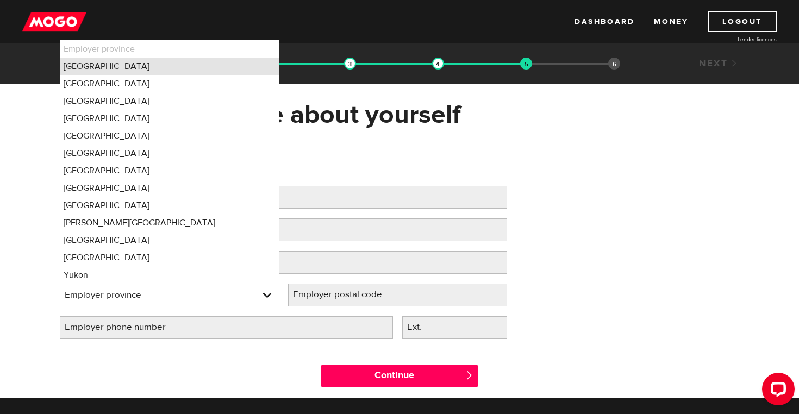
click at [194, 64] on li "[GEOGRAPHIC_DATA]" at bounding box center [169, 66] width 219 height 17
select select "AB"
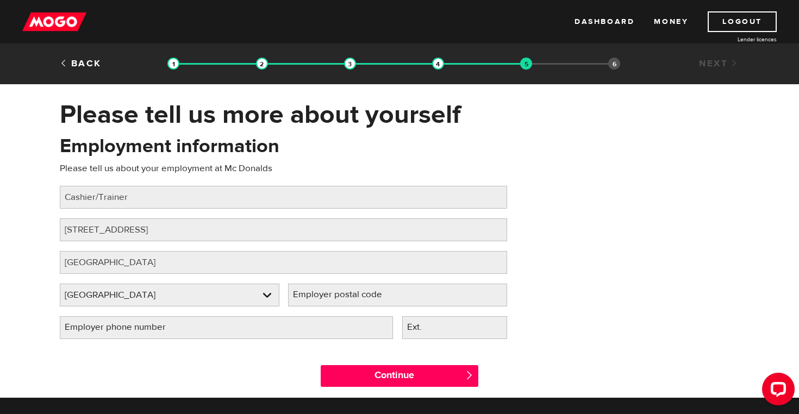
click at [317, 297] on label "Employer postal code" at bounding box center [346, 295] width 116 height 22
click at [317, 297] on input "Employer postal code" at bounding box center [398, 295] width 220 height 23
type input "T3J0"
type input "T3J0R6"
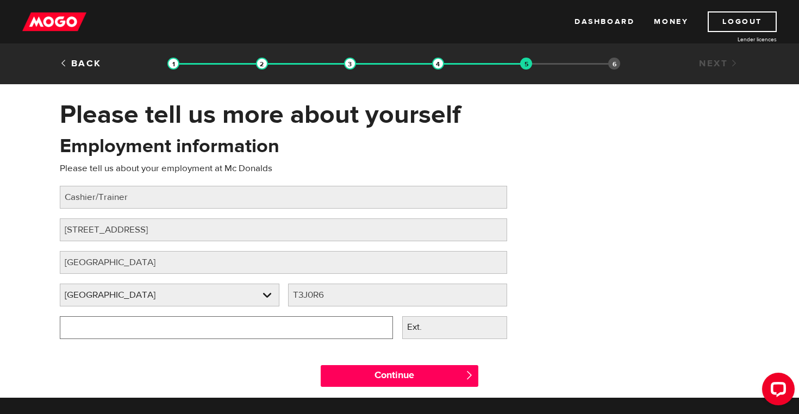
click at [69, 327] on input "Employer phone number" at bounding box center [226, 328] width 333 height 23
type input "[PHONE_NUMBER]"
click at [400, 377] on input "Continue" at bounding box center [400, 376] width 158 height 22
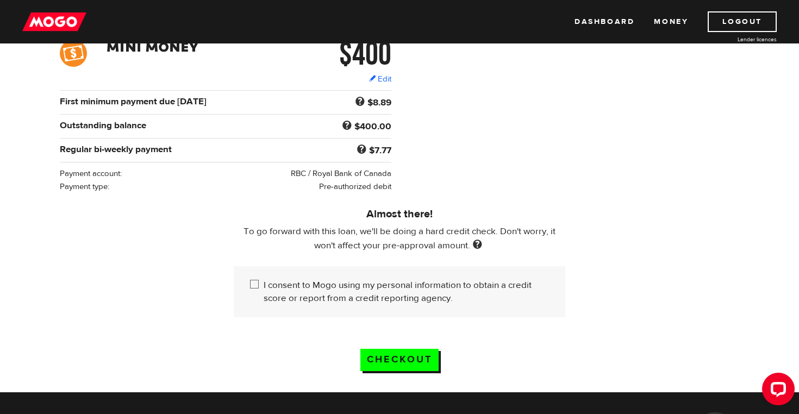
scroll to position [191, 0]
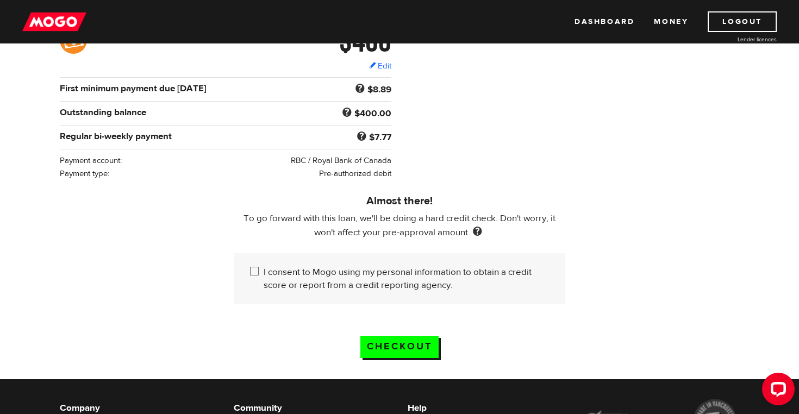
click at [278, 283] on label "I consent to Mogo using my personal information to obtain a credit score or rep…" at bounding box center [407, 279] width 286 height 26
click at [264, 280] on input "I consent to Mogo using my personal information to obtain a credit score or rep…" at bounding box center [257, 273] width 14 height 14
checkbox input "true"
click at [385, 344] on input "Checkout" at bounding box center [400, 347] width 78 height 22
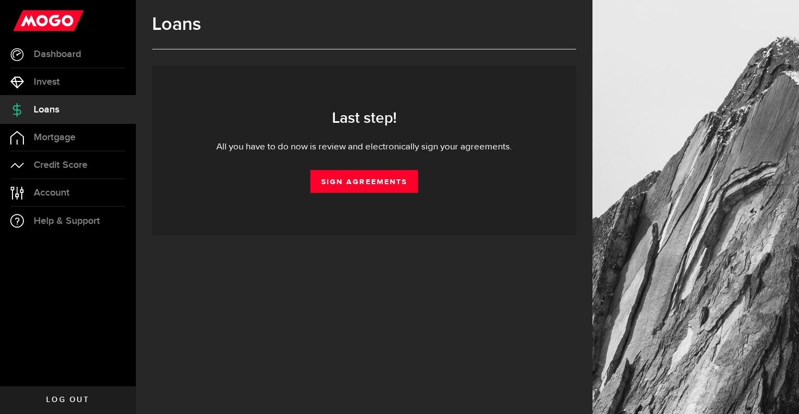
click at [399, 195] on div "Last step! All you have to do now is review and electronically sign your agreem…" at bounding box center [364, 151] width 424 height 170
click at [393, 180] on link "Sign Agreements" at bounding box center [365, 181] width 108 height 23
